Goal: Transaction & Acquisition: Purchase product/service

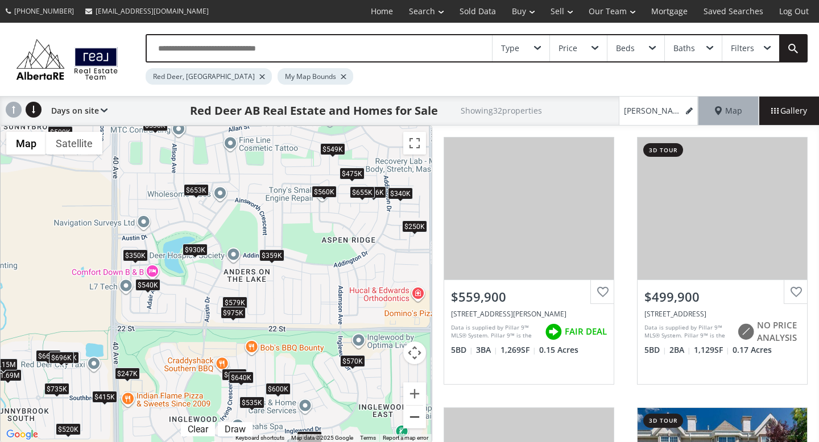
click at [417, 416] on button "Zoom out" at bounding box center [414, 417] width 23 height 23
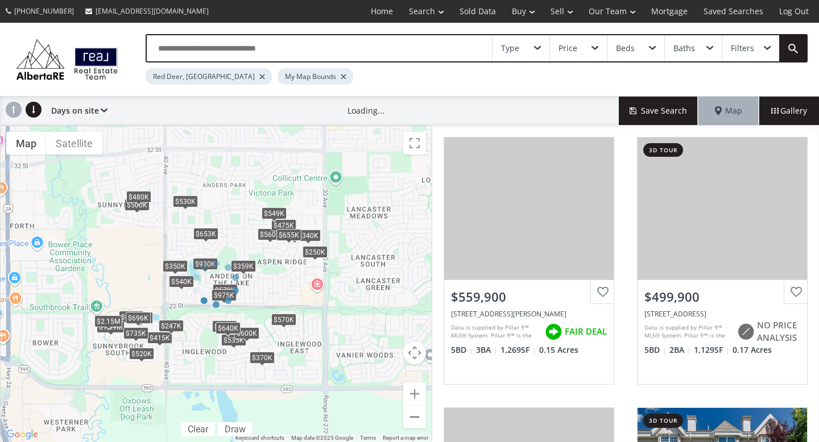
click at [417, 416] on div at bounding box center [216, 284] width 432 height 317
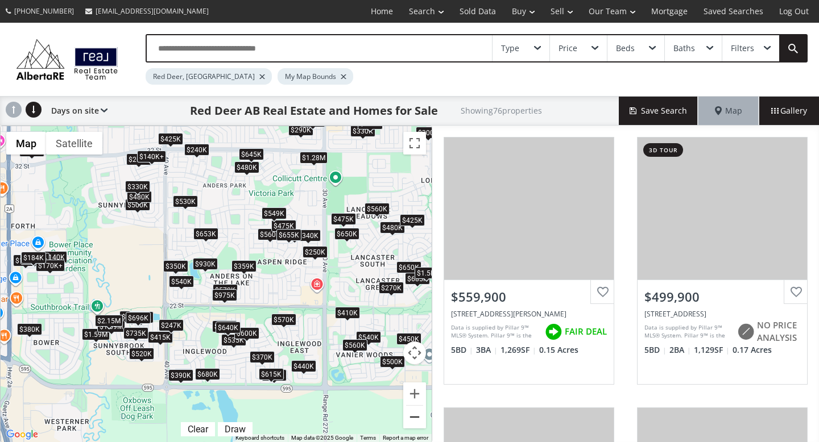
click at [413, 417] on button "Zoom out" at bounding box center [414, 417] width 23 height 23
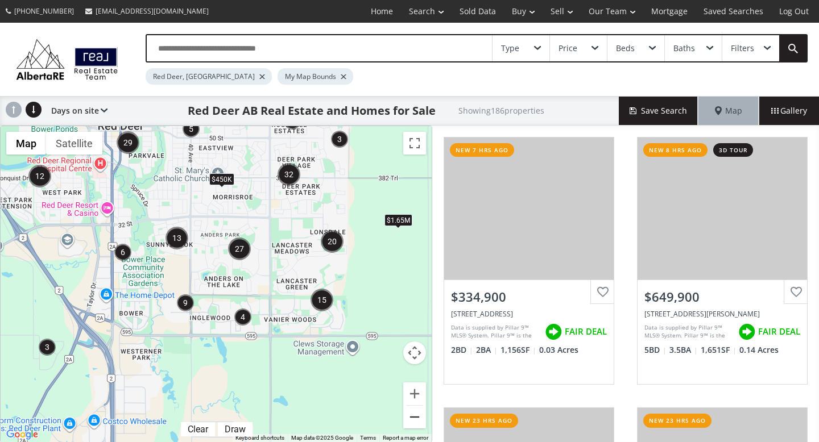
click at [411, 415] on button "Zoom out" at bounding box center [414, 417] width 23 height 23
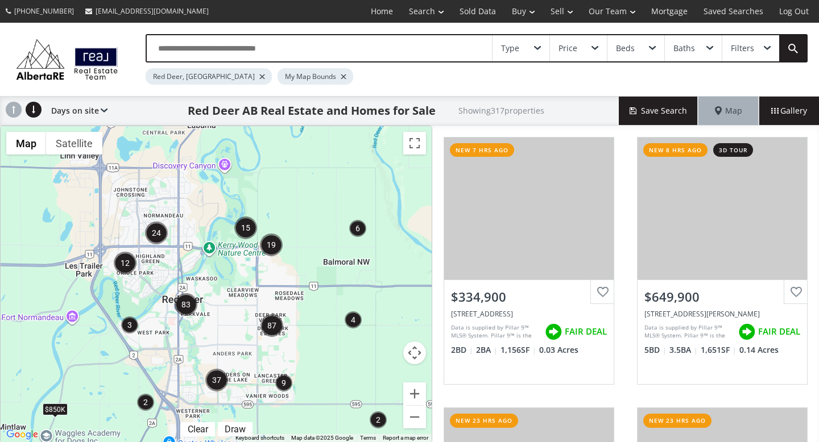
drag, startPoint x: 319, startPoint y: 296, endPoint x: 333, endPoint y: 392, distance: 96.6
click at [333, 392] on div "To navigate, press the arrow keys. $2.6M $850K" at bounding box center [216, 284] width 431 height 316
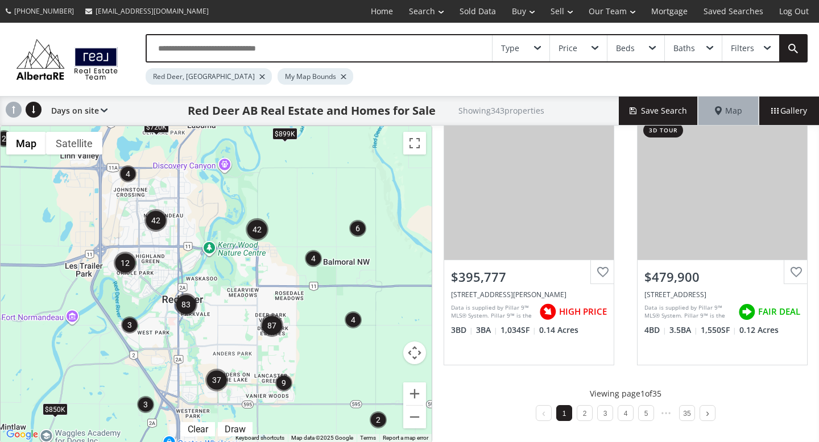
scroll to position [1095, 0]
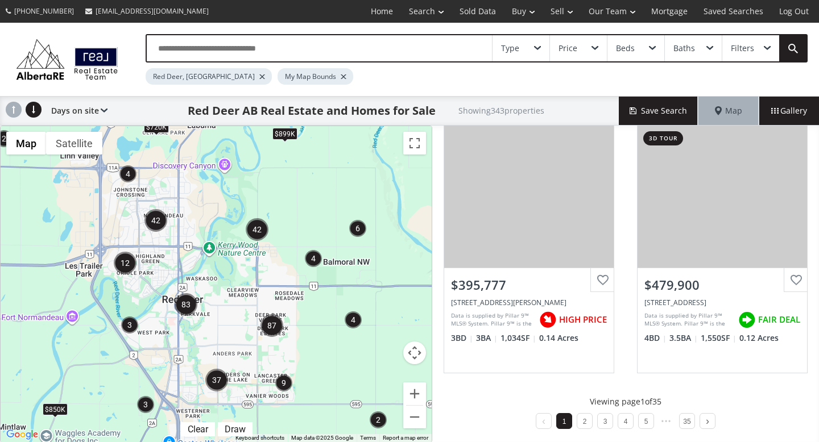
click at [505, 52] on div "Type" at bounding box center [510, 48] width 18 height 8
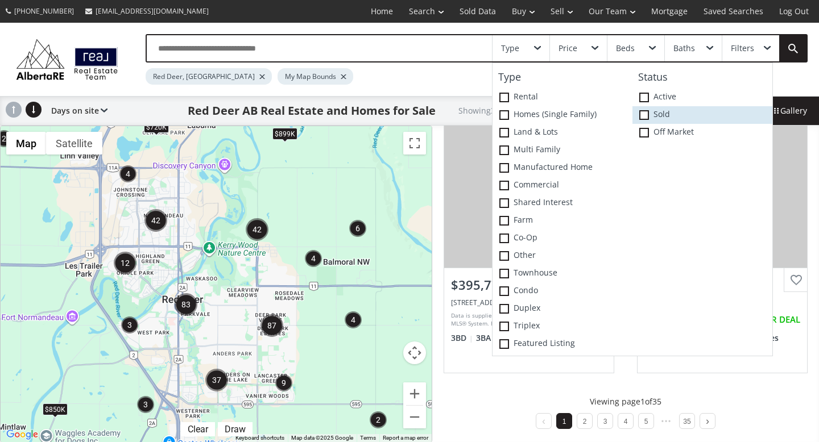
click at [660, 114] on label "Sold" at bounding box center [702, 115] width 140 height 18
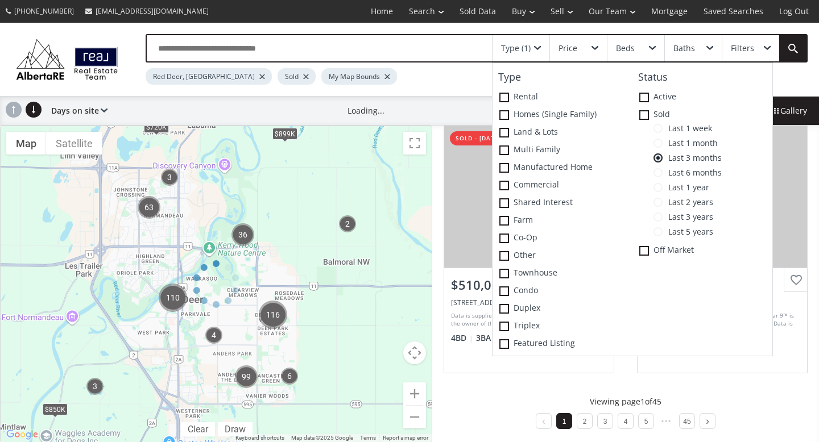
click at [454, 79] on div "Red Deer, [GEOGRAPHIC_DATA] Sold My Map Bounds" at bounding box center [434, 74] width 577 height 22
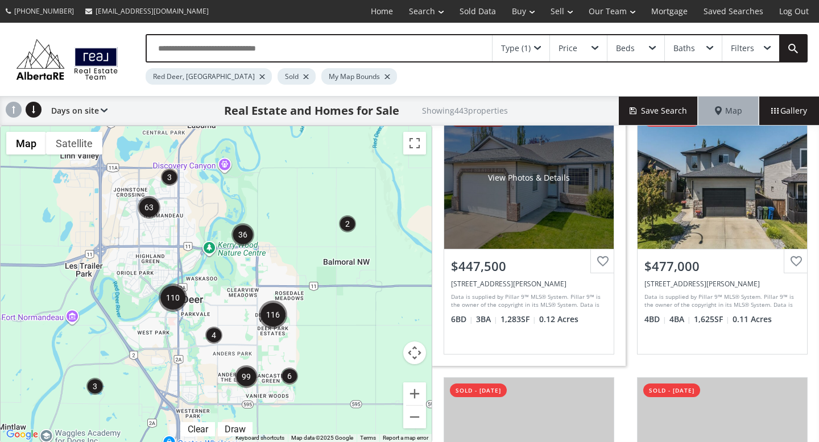
scroll to position [302, 0]
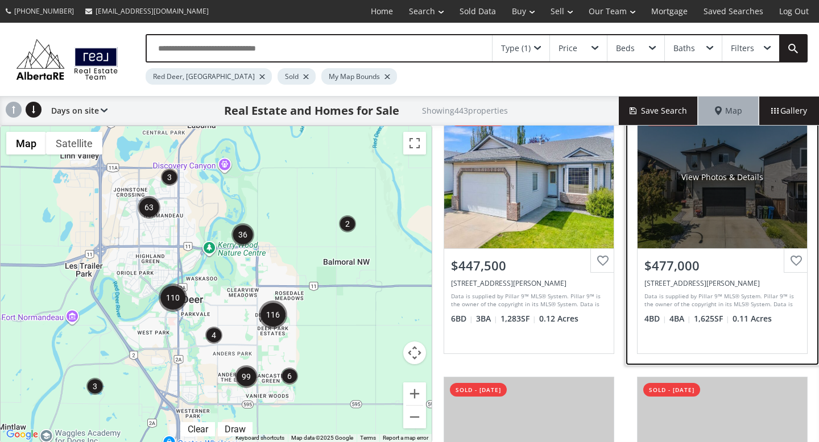
click at [746, 211] on div "View Photos & Details" at bounding box center [722, 177] width 169 height 142
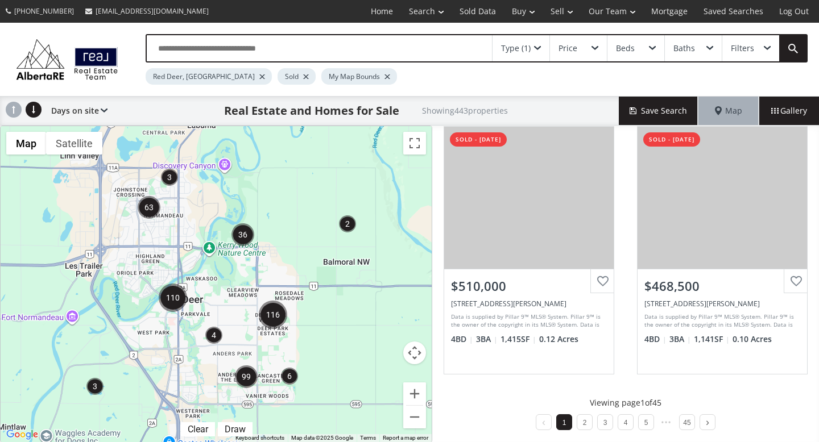
scroll to position [1099, 0]
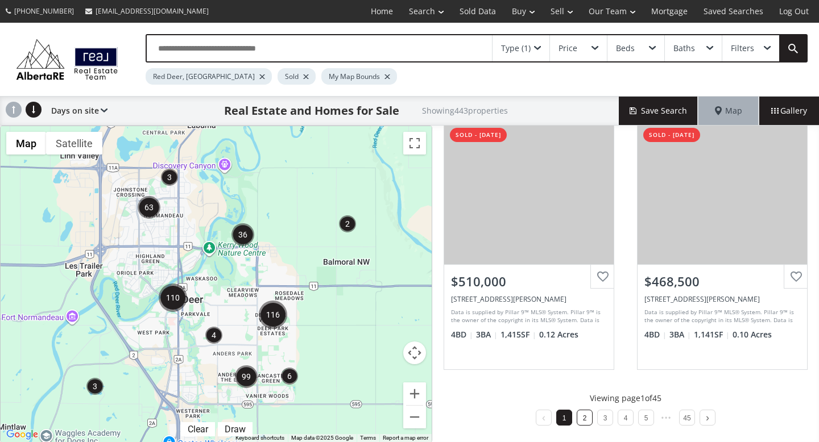
click at [589, 422] on li "2" at bounding box center [585, 418] width 16 height 16
click at [606, 420] on link "3" at bounding box center [605, 419] width 4 height 8
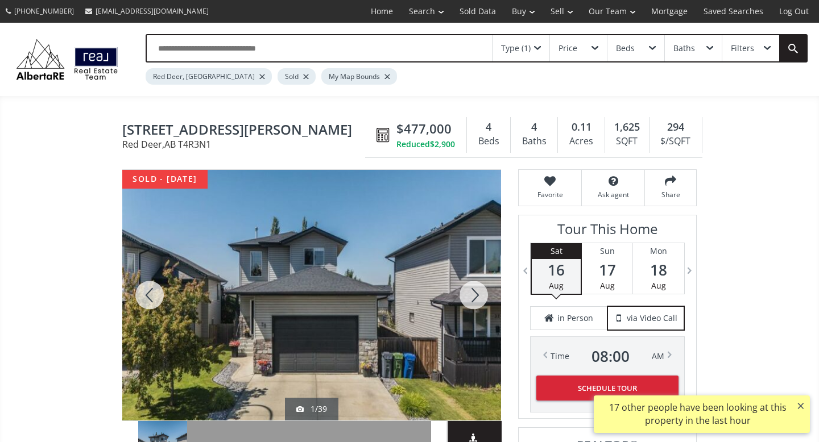
click at [471, 296] on div at bounding box center [473, 295] width 55 height 251
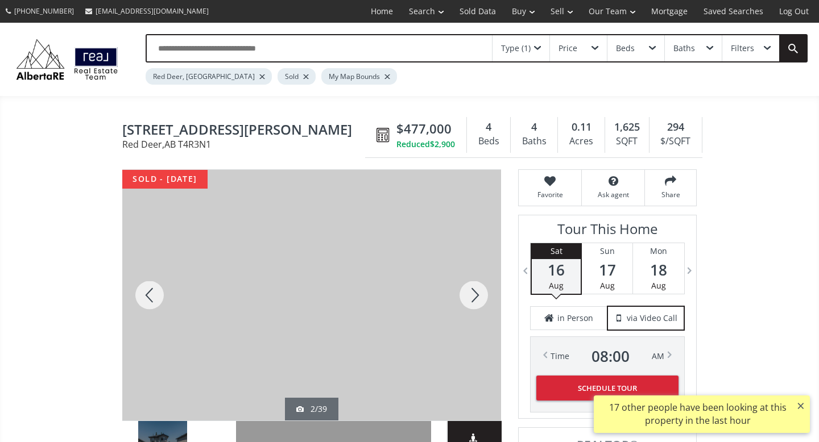
click at [471, 296] on div at bounding box center [473, 295] width 55 height 251
click at [477, 299] on div at bounding box center [473, 295] width 55 height 251
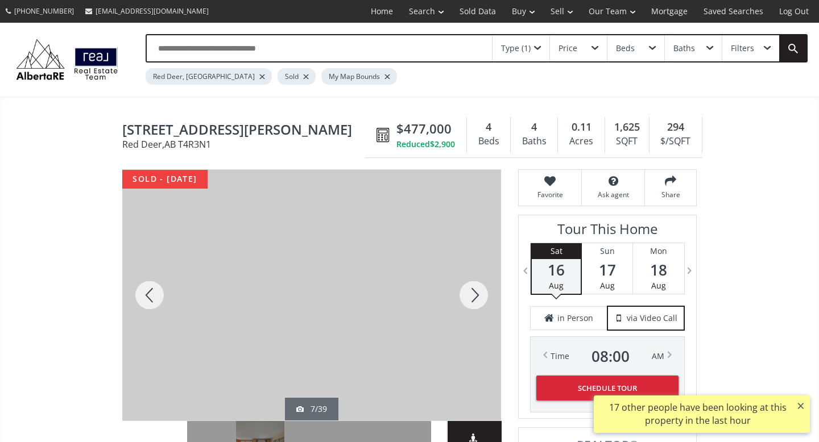
click at [477, 299] on div at bounding box center [473, 295] width 55 height 251
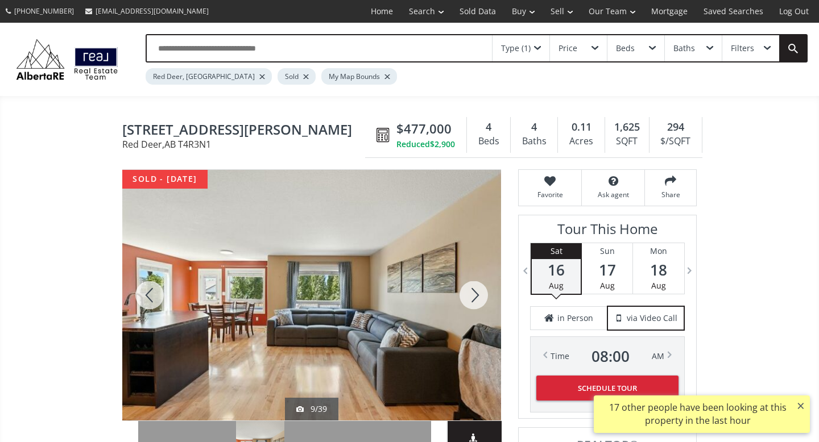
click at [477, 299] on div at bounding box center [473, 295] width 55 height 251
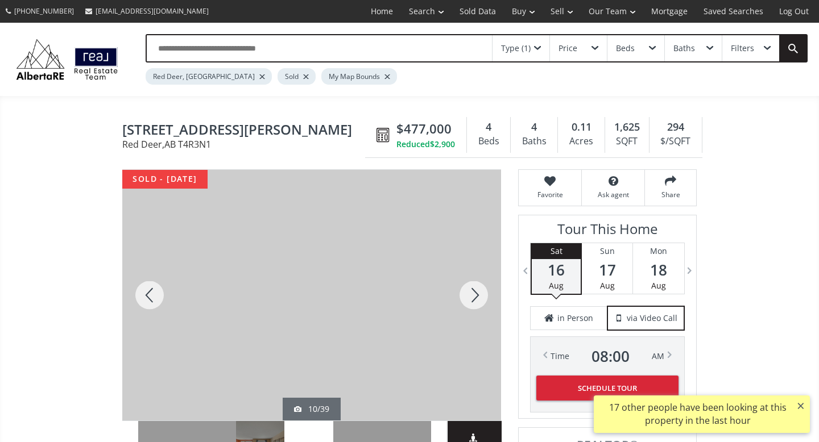
click at [477, 299] on div at bounding box center [473, 295] width 55 height 251
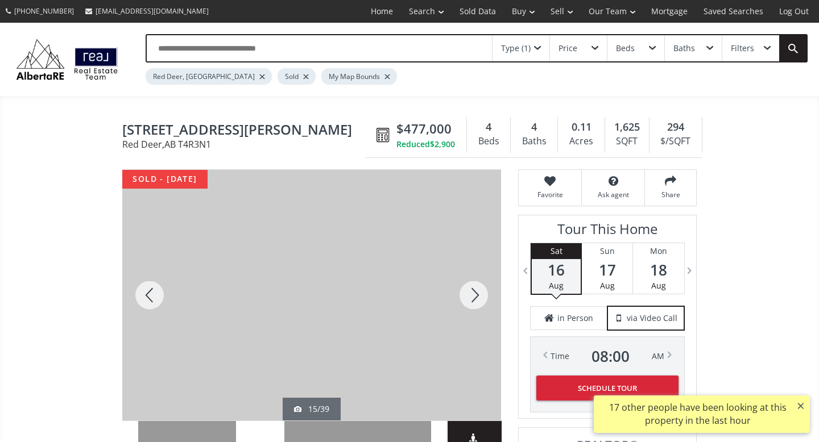
click at [477, 299] on div at bounding box center [473, 295] width 55 height 251
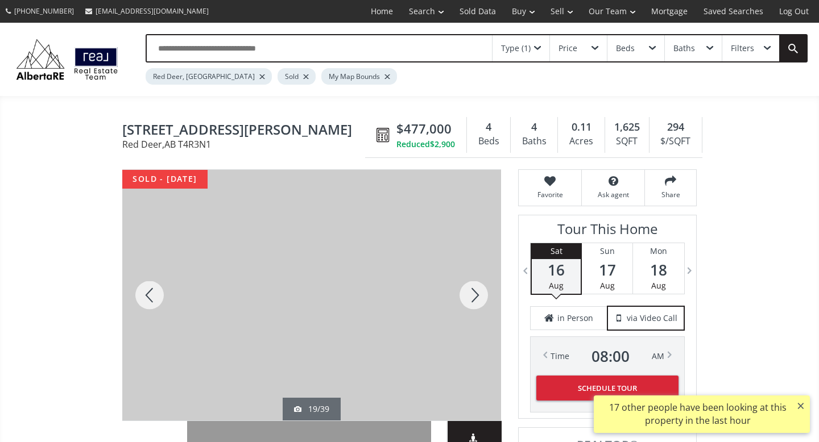
click at [477, 299] on div at bounding box center [473, 295] width 55 height 251
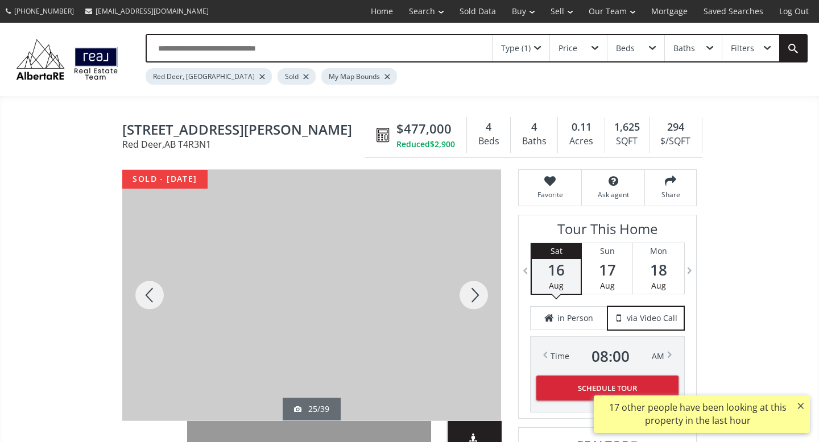
click at [477, 299] on div at bounding box center [473, 295] width 55 height 251
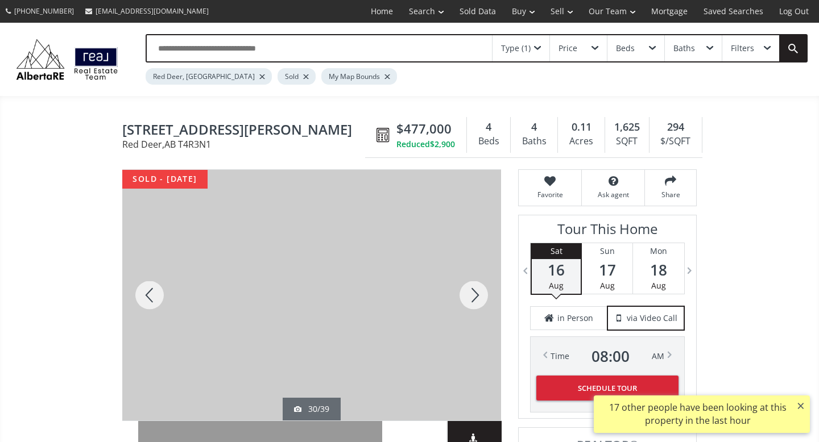
click at [477, 299] on div at bounding box center [473, 295] width 55 height 251
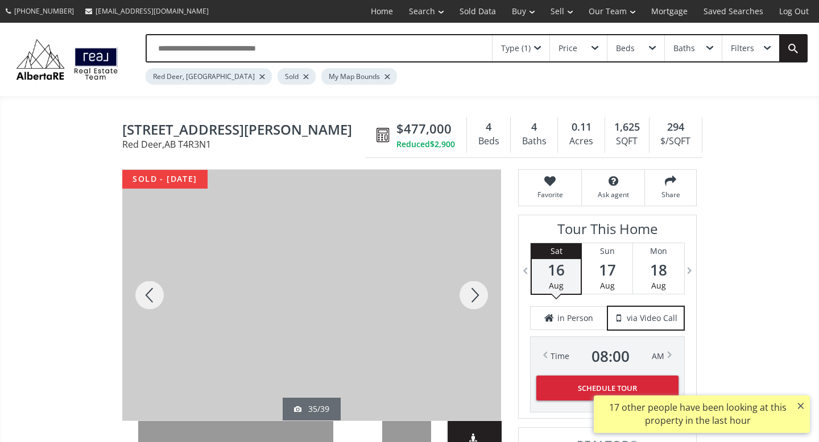
click at [477, 299] on div at bounding box center [473, 295] width 55 height 251
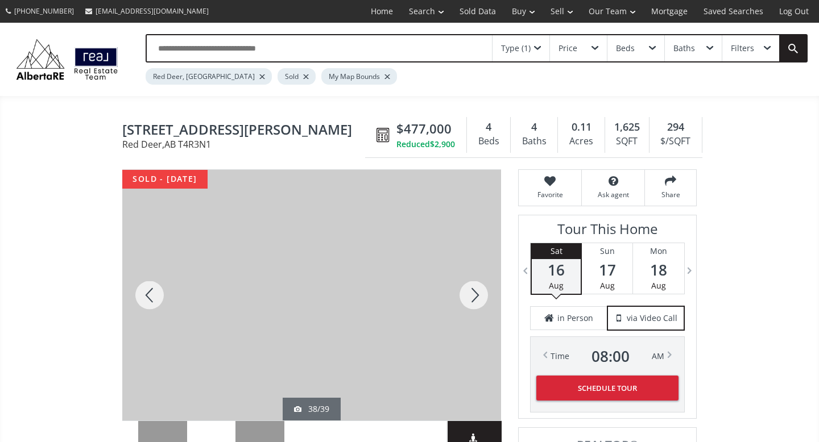
click at [477, 299] on div at bounding box center [473, 295] width 55 height 251
